Goal: Task Accomplishment & Management: Use online tool/utility

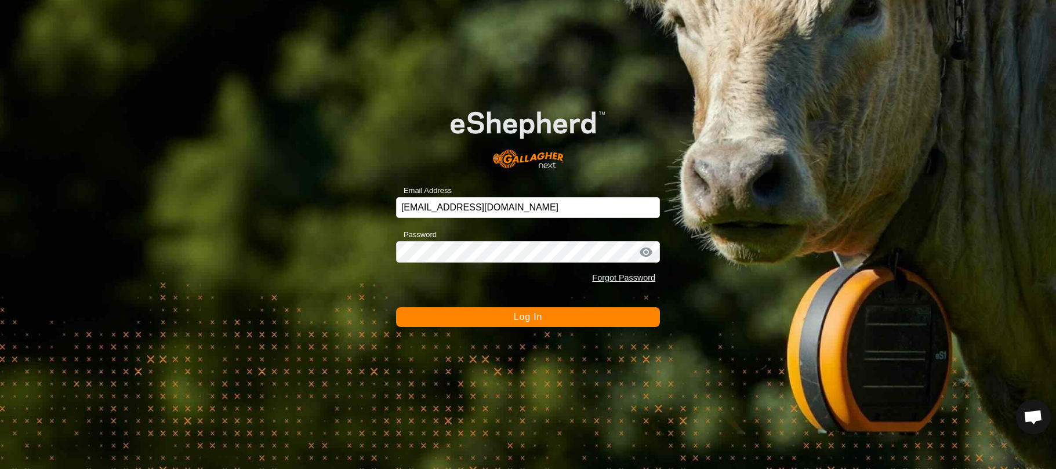
click at [526, 318] on span "Log In" at bounding box center [528, 317] width 28 height 10
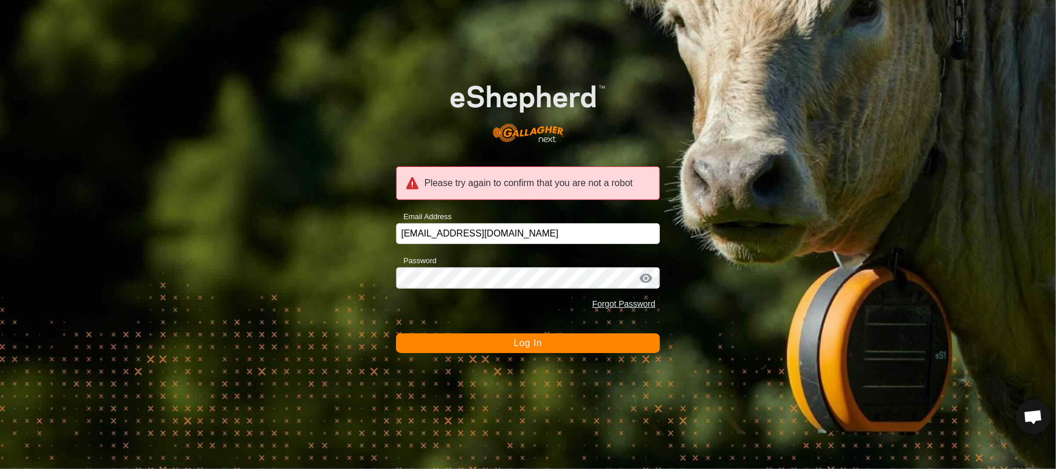
click at [467, 342] on button "Log In" at bounding box center [528, 344] width 264 height 20
click at [469, 341] on button "Log In" at bounding box center [528, 344] width 264 height 20
click at [516, 226] on input "richardjameslane@gmail.com" at bounding box center [528, 233] width 264 height 21
click at [486, 345] on button "Log In" at bounding box center [528, 344] width 264 height 20
click at [509, 239] on input "richardjameslane@gmail.com" at bounding box center [528, 233] width 264 height 21
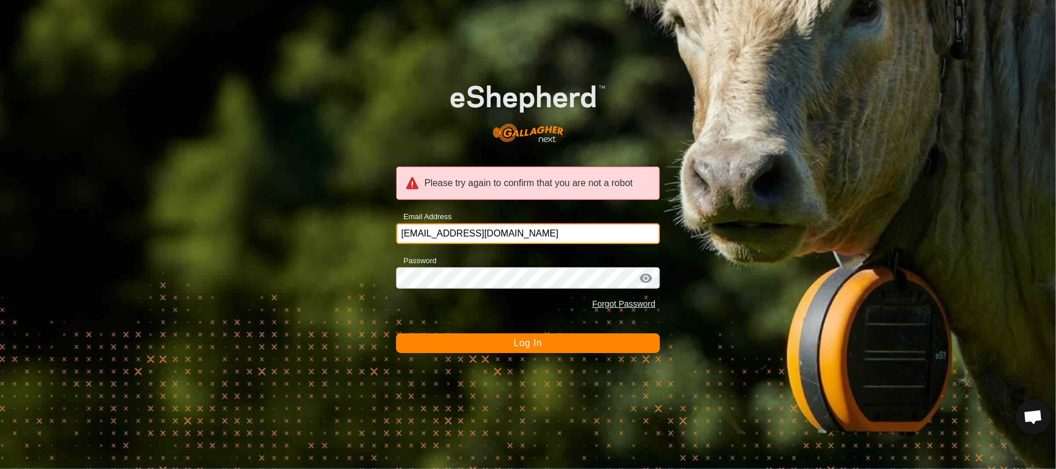
click at [396, 334] on button "Log In" at bounding box center [528, 344] width 264 height 20
click at [526, 325] on form "Please try again to confirm that you are not a robot Email Address richardjames…" at bounding box center [528, 208] width 264 height 290
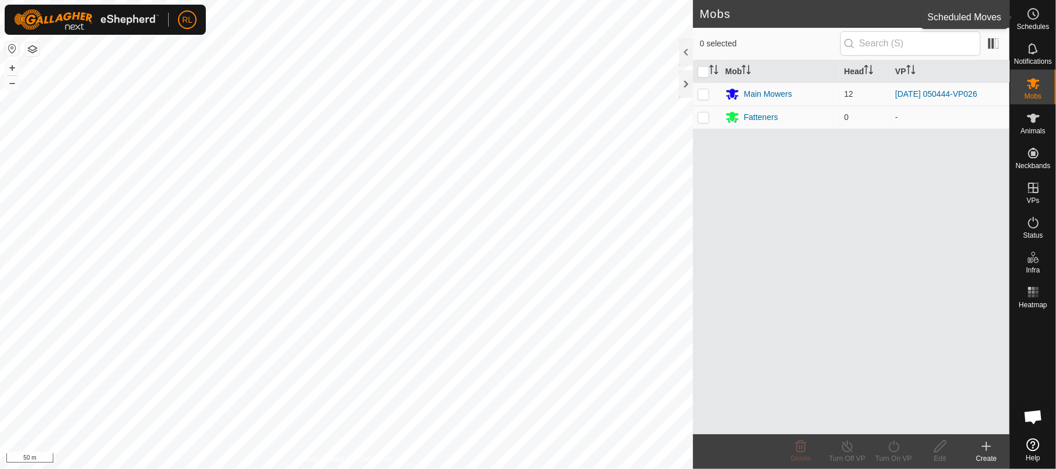
click at [1031, 20] on icon at bounding box center [1034, 14] width 14 height 14
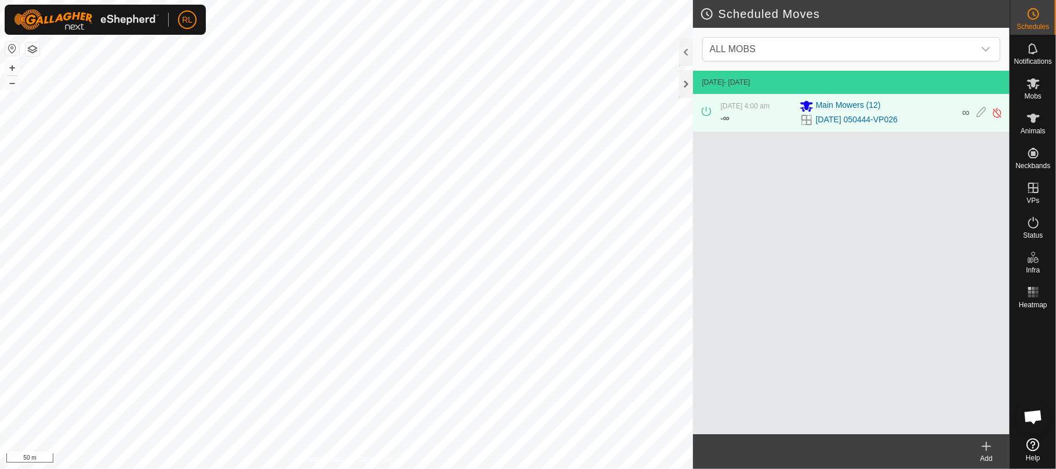
click at [987, 454] on div "Add" at bounding box center [987, 459] width 46 height 10
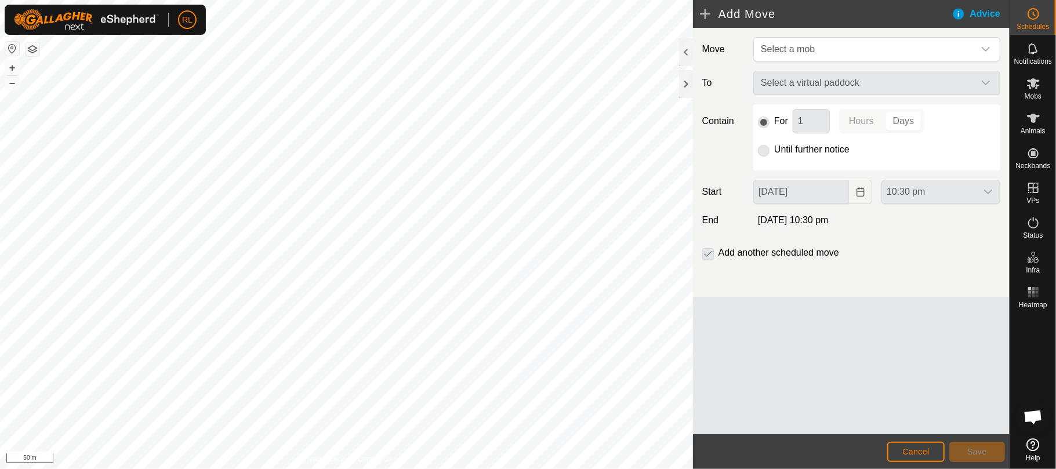
click at [886, 64] on div "Move Select a mob To Select a virtual paddock Contain For 1 Hours Days Until fu…" at bounding box center [851, 162] width 317 height 269
click at [885, 49] on span "Select a mob" at bounding box center [865, 49] width 218 height 23
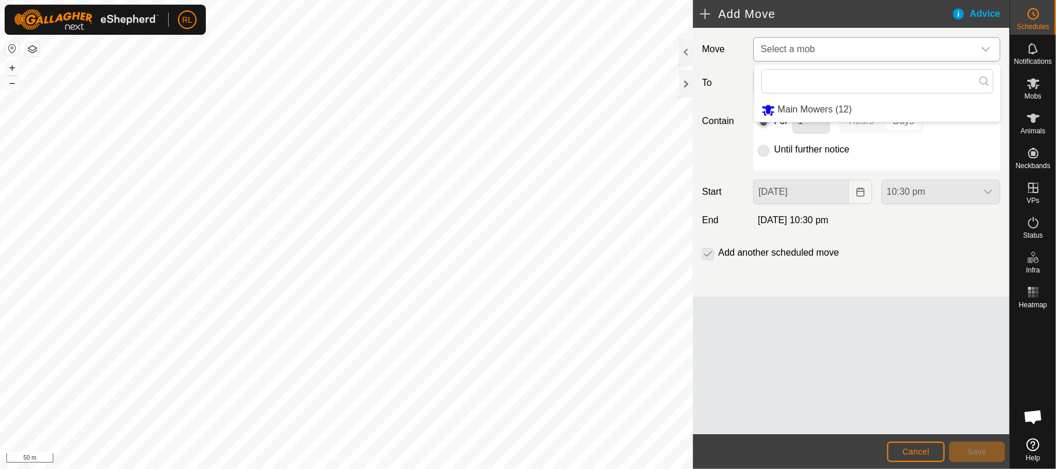
click at [832, 111] on li "Main Mowers (12)" at bounding box center [878, 110] width 246 height 24
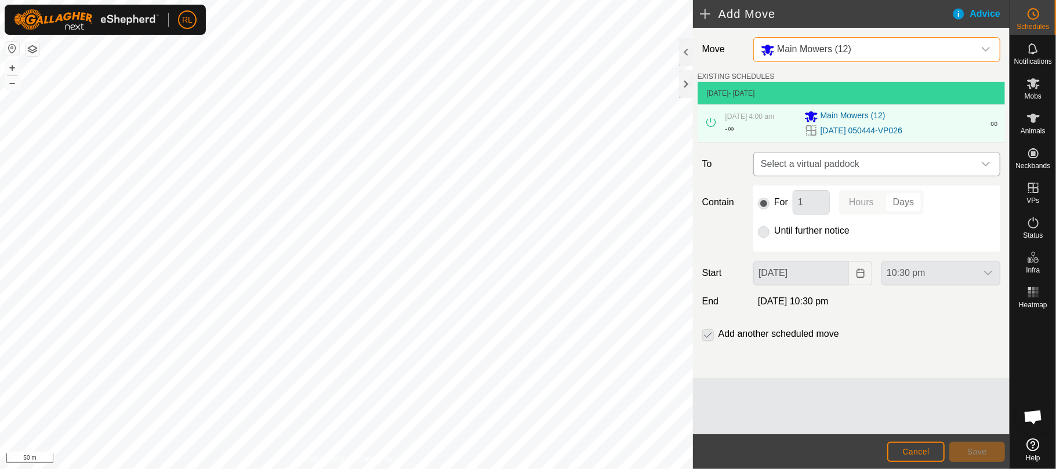
click at [829, 168] on span "Select a virtual paddock" at bounding box center [865, 164] width 218 height 23
click at [833, 249] on li "[DATE] 050444-VP027 1.48 ha" at bounding box center [877, 248] width 232 height 17
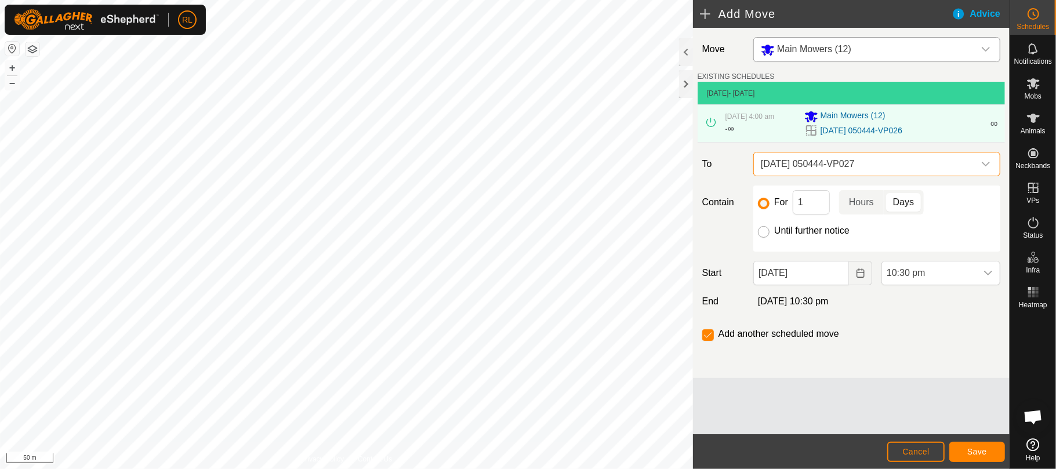
click at [765, 236] on input "Until further notice" at bounding box center [764, 232] width 12 height 12
radio input "true"
checkbox input "false"
click at [864, 276] on icon "Choose Date" at bounding box center [860, 273] width 9 height 9
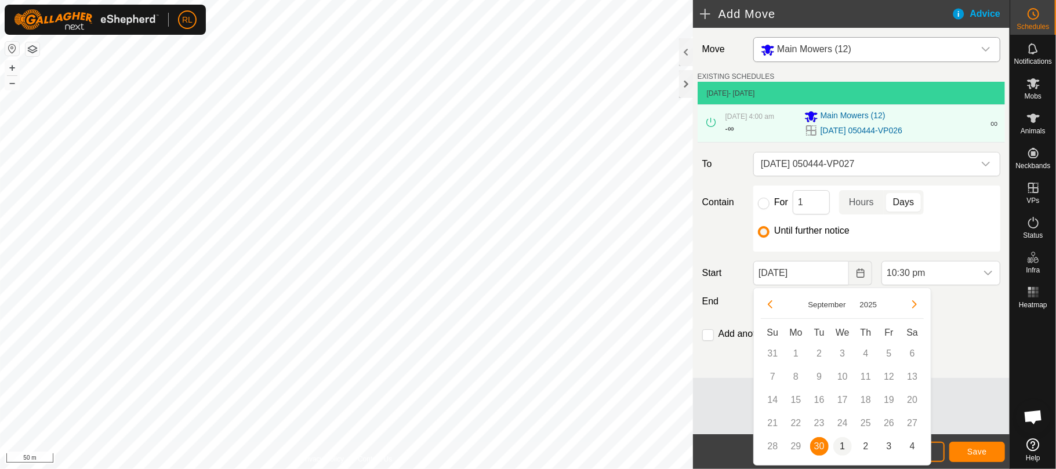
click at [845, 446] on span "1" at bounding box center [843, 446] width 19 height 19
type input "[DATE]"
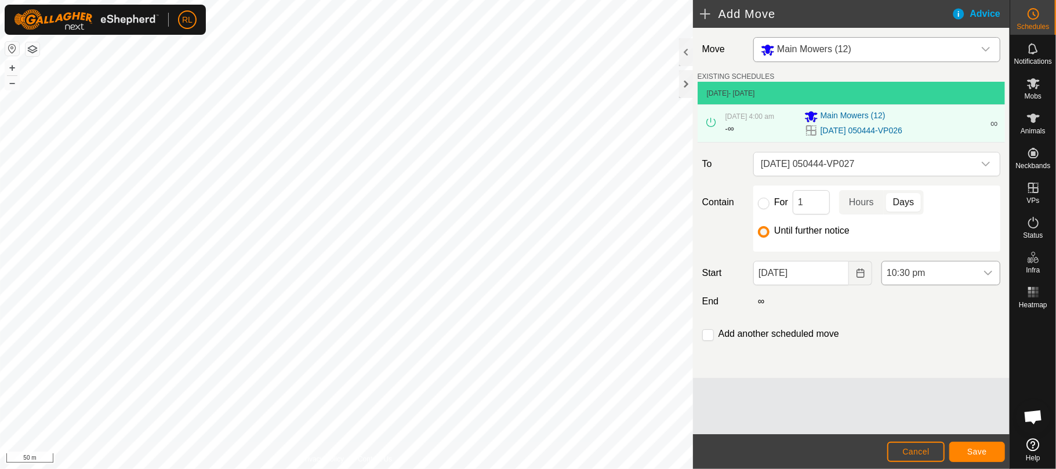
click at [987, 272] on icon "dropdown trigger" at bounding box center [988, 273] width 9 height 9
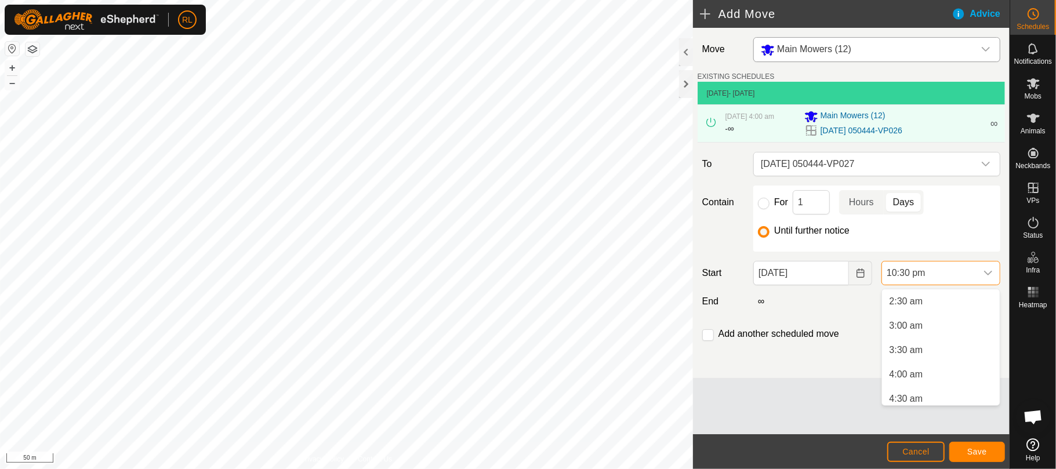
scroll to position [230, 0]
click at [906, 385] on li "6:30 am" at bounding box center [941, 387] width 118 height 23
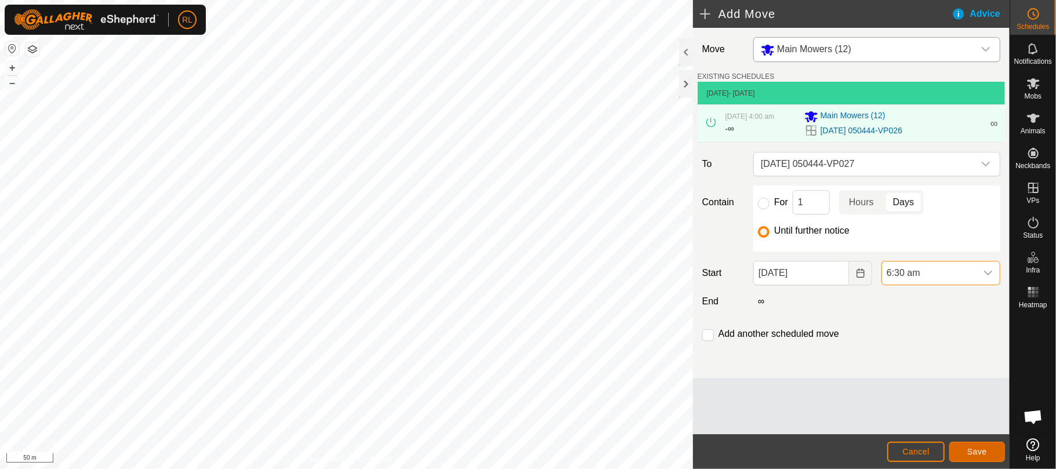
click at [973, 452] on span "Save" at bounding box center [978, 451] width 20 height 9
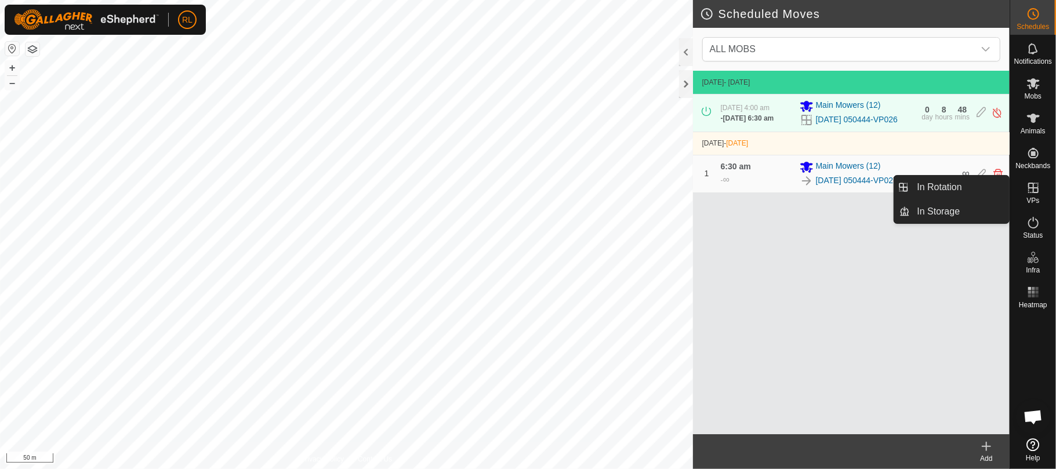
click at [1038, 184] on icon at bounding box center [1034, 188] width 10 height 10
click at [979, 188] on link "In Rotation" at bounding box center [960, 187] width 99 height 23
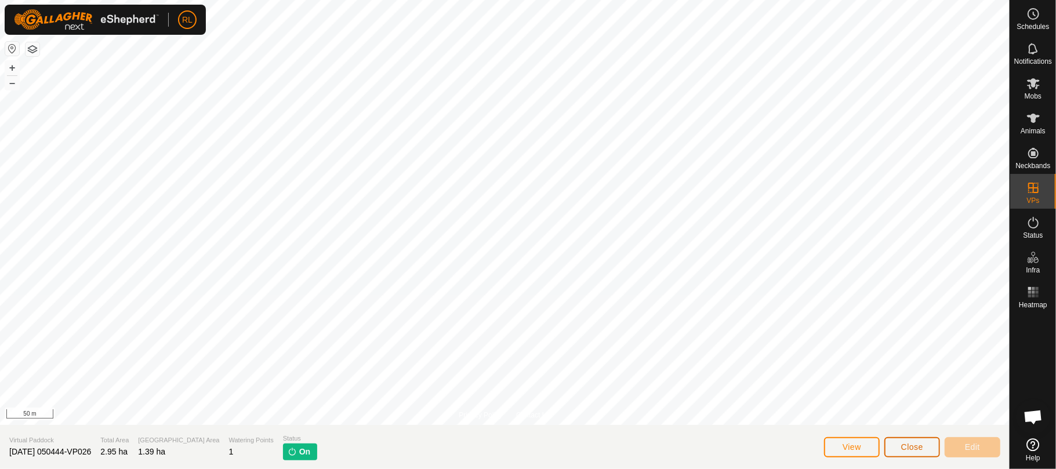
click at [913, 446] on span "Close" at bounding box center [912, 447] width 22 height 9
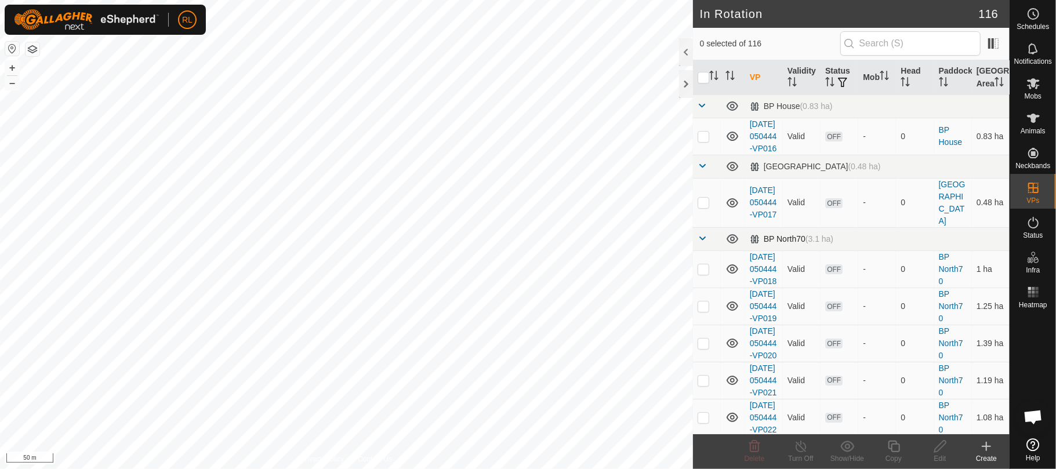
checkbox input "true"
click at [899, 442] on icon at bounding box center [894, 447] width 15 height 14
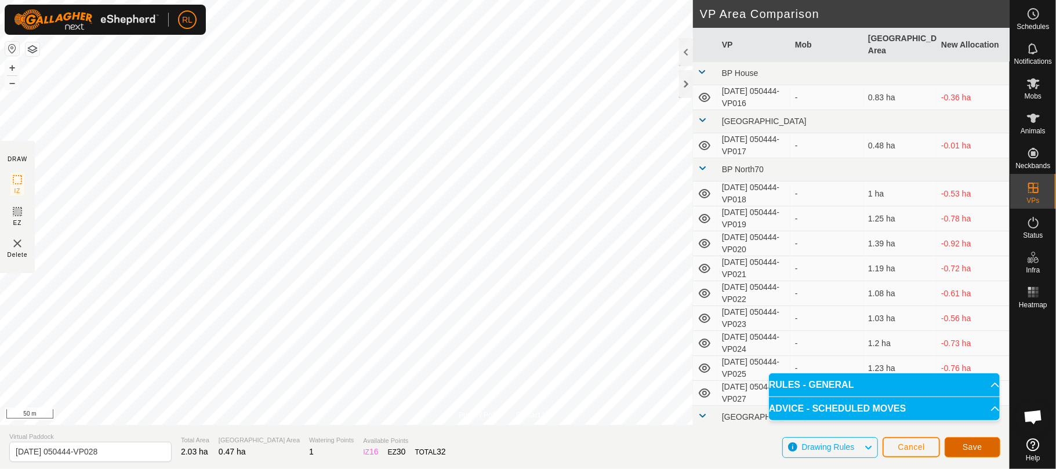
click at [971, 448] on span "Save" at bounding box center [973, 447] width 20 height 9
